Goal: Check status

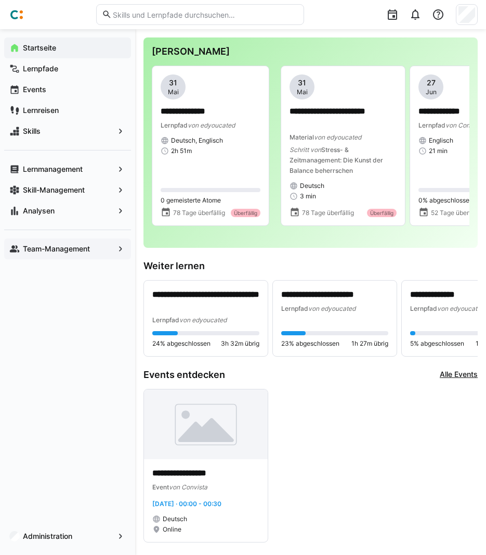
click at [34, 243] on div "Team-Management" at bounding box center [67, 248] width 127 height 21
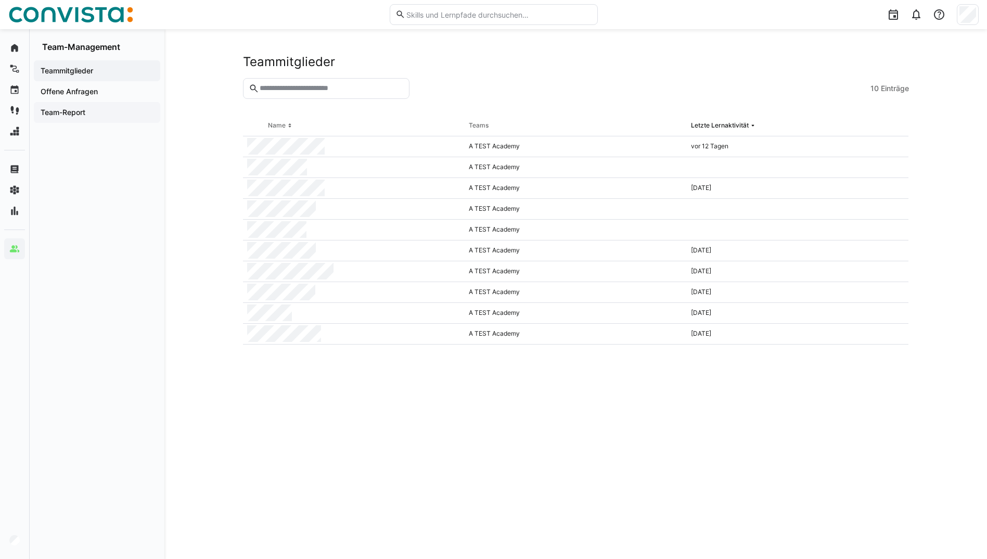
click at [71, 107] on span "Team-Report" at bounding box center [97, 112] width 116 height 10
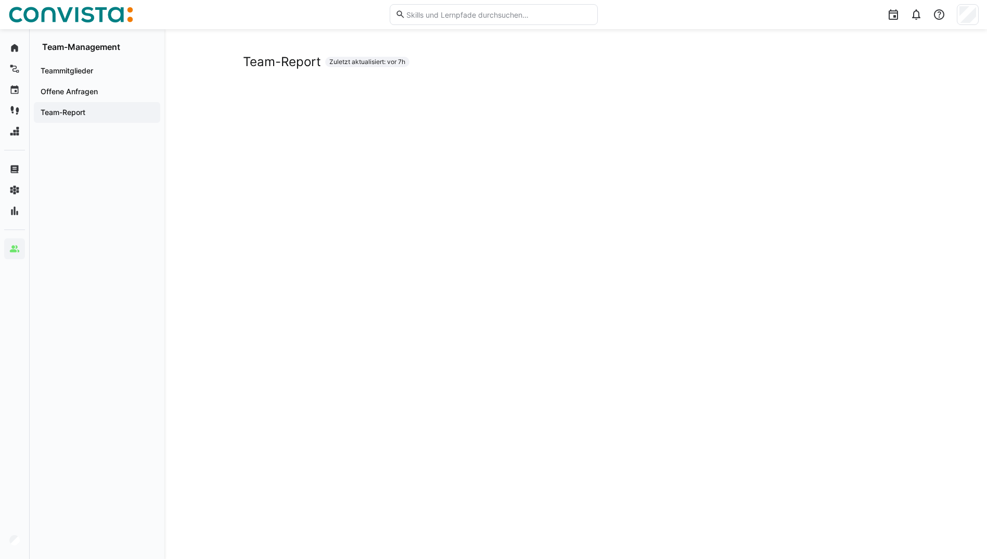
click at [494, 69] on div "Team-Report Zuletzt aktualisiert: vor 7h" at bounding box center [576, 62] width 666 height 16
